Goal: Transaction & Acquisition: Purchase product/service

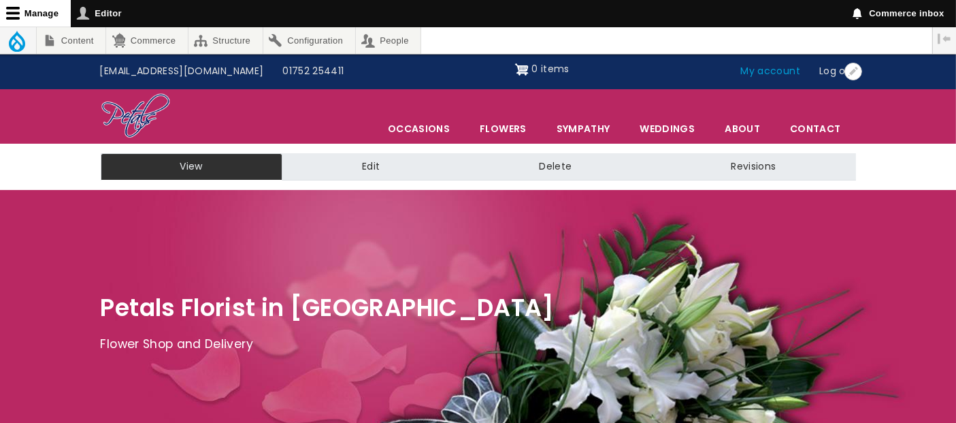
click at [772, 71] on link "My account" at bounding box center [771, 72] width 79 height 26
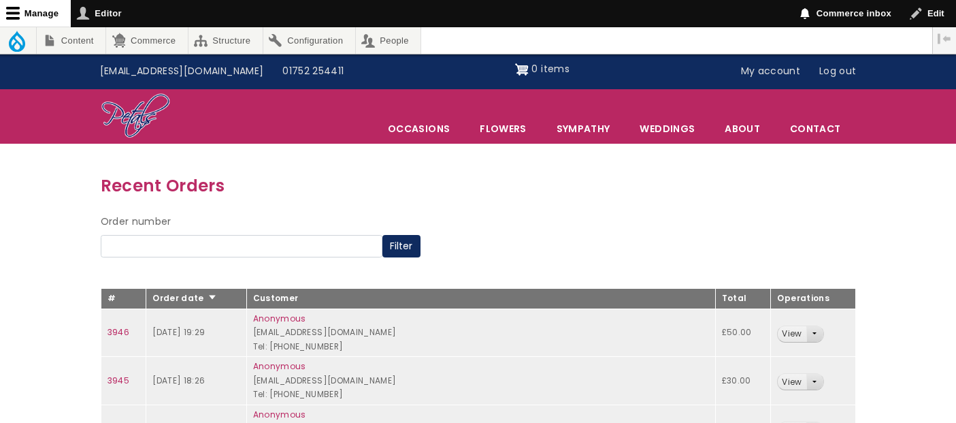
scroll to position [151, 0]
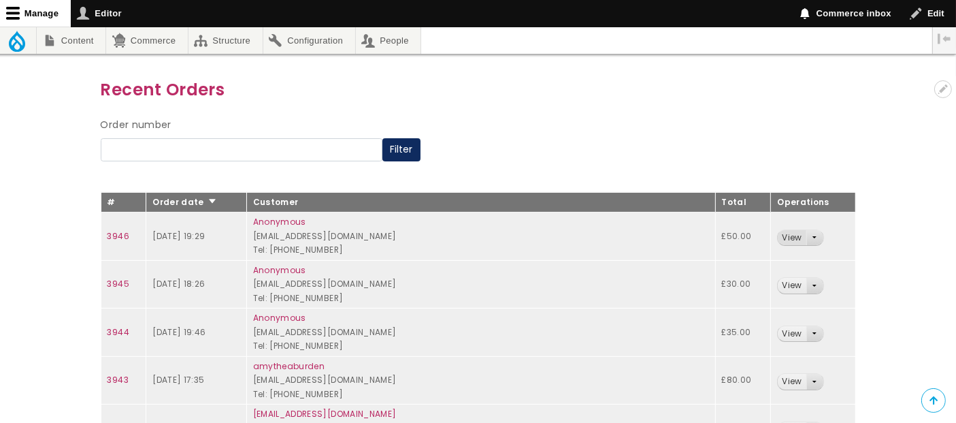
click at [778, 233] on link "View" at bounding box center [792, 238] width 28 height 16
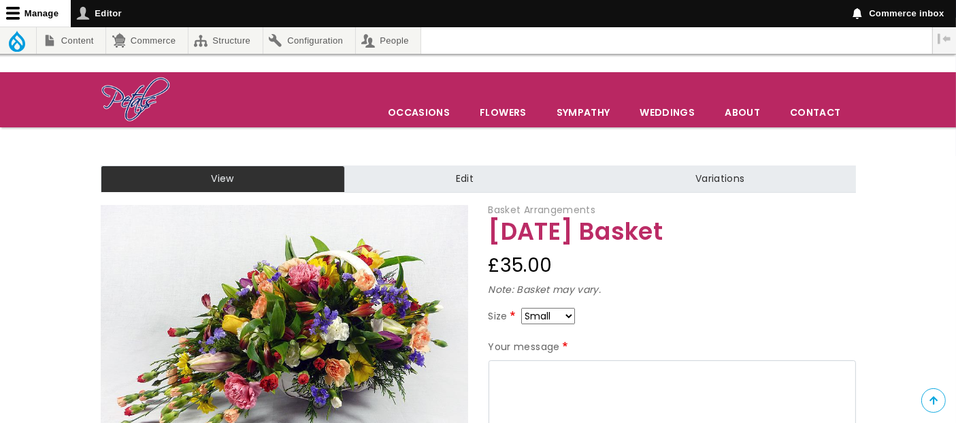
scroll to position [151, 0]
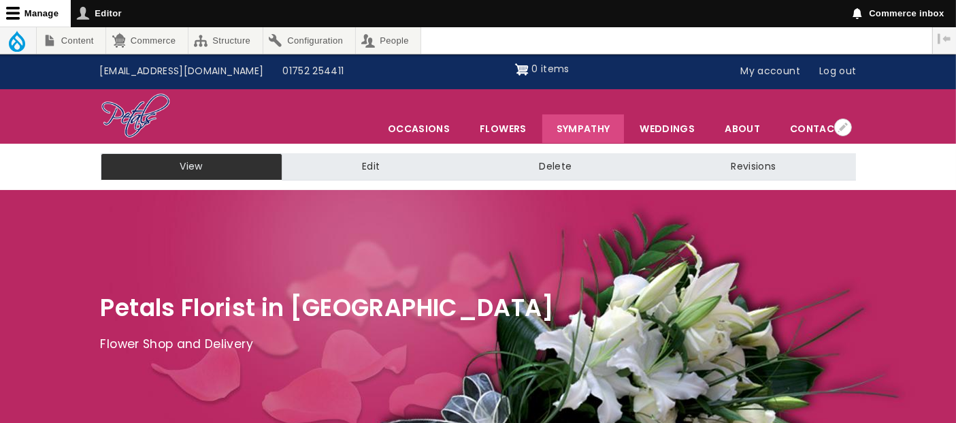
click at [603, 128] on link "Sympathy" at bounding box center [583, 128] width 82 height 29
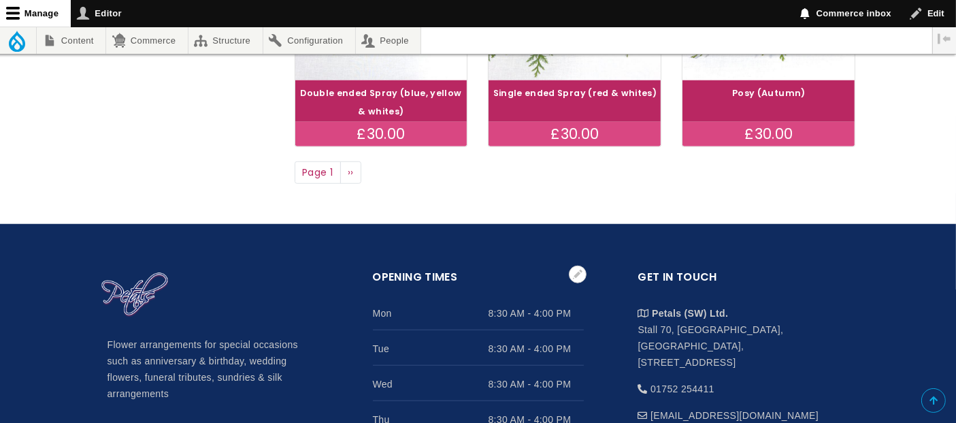
scroll to position [1134, 0]
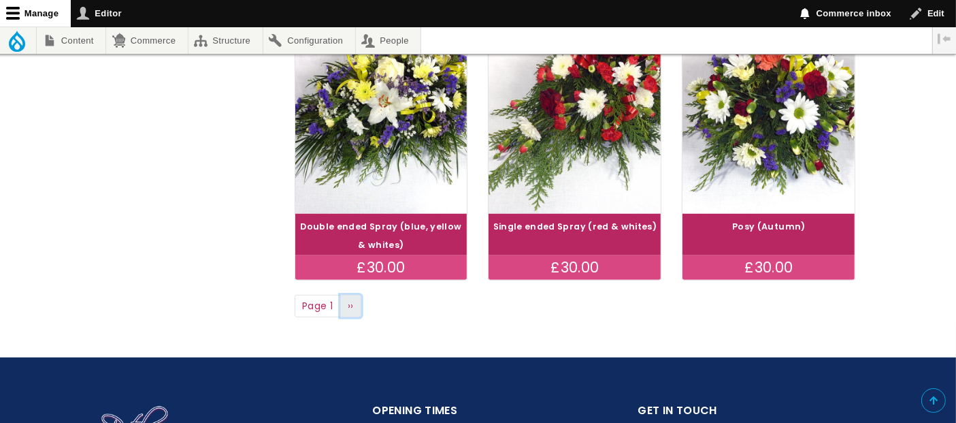
click at [348, 299] on span "››" at bounding box center [351, 306] width 6 height 14
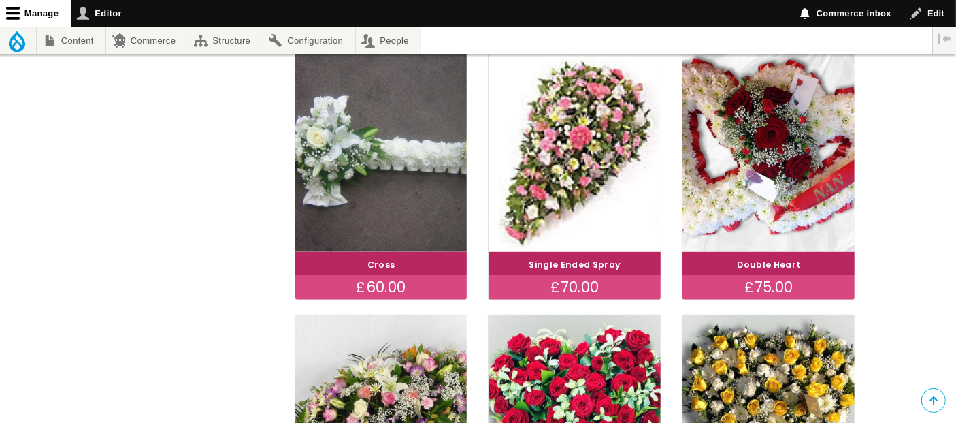
scroll to position [1134, 0]
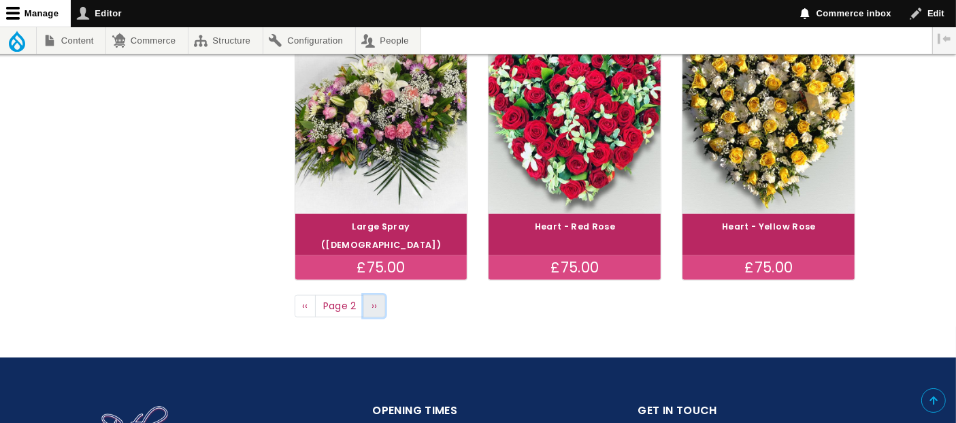
click at [369, 295] on link "Next page ››" at bounding box center [374, 306] width 22 height 23
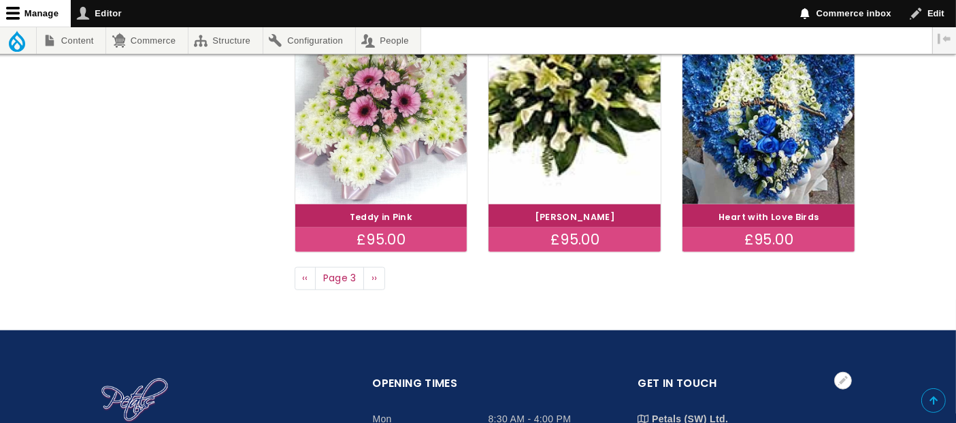
scroll to position [1058, 0]
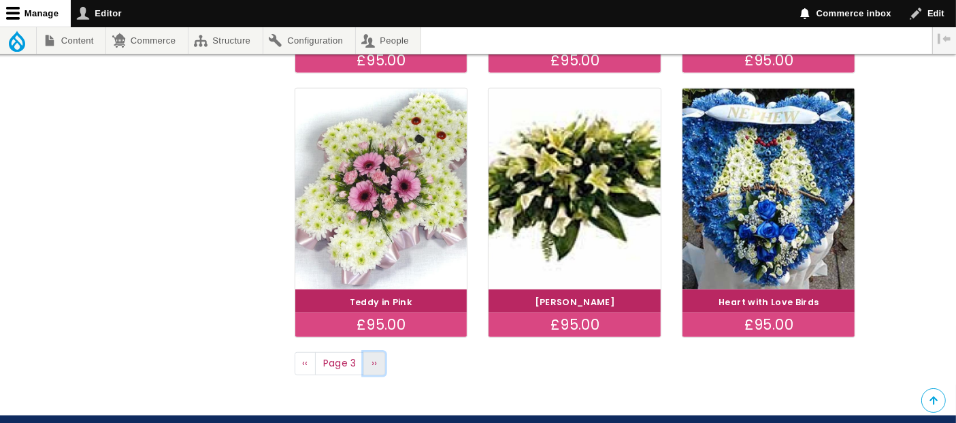
click at [372, 362] on span "››" at bounding box center [375, 363] width 6 height 14
